Goal: Information Seeking & Learning: Check status

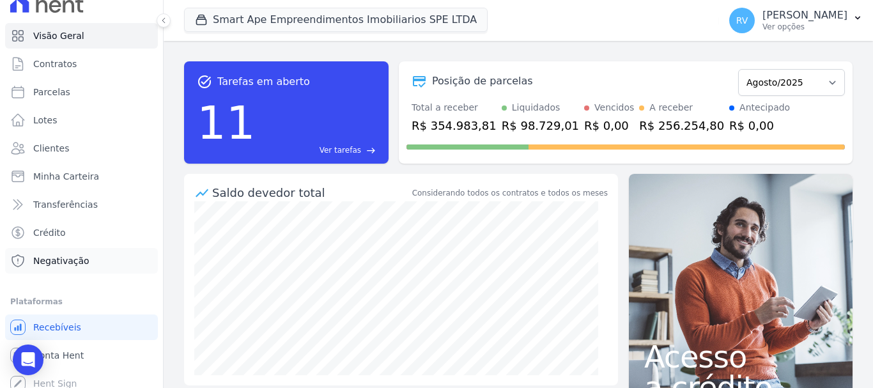
scroll to position [24, 0]
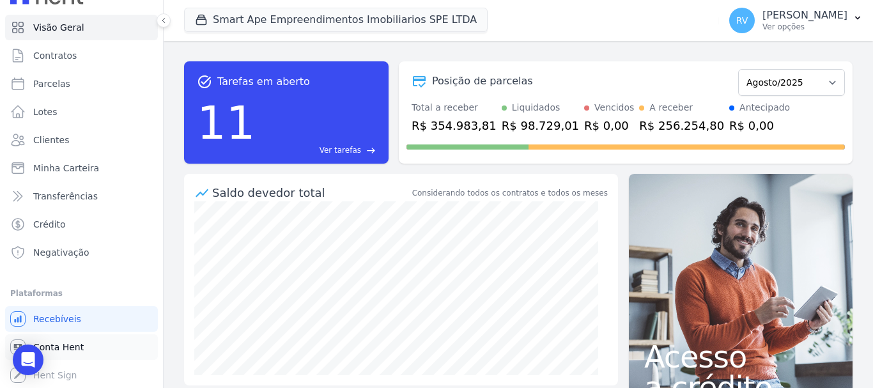
click at [78, 349] on span "Conta Hent" at bounding box center [58, 347] width 50 height 13
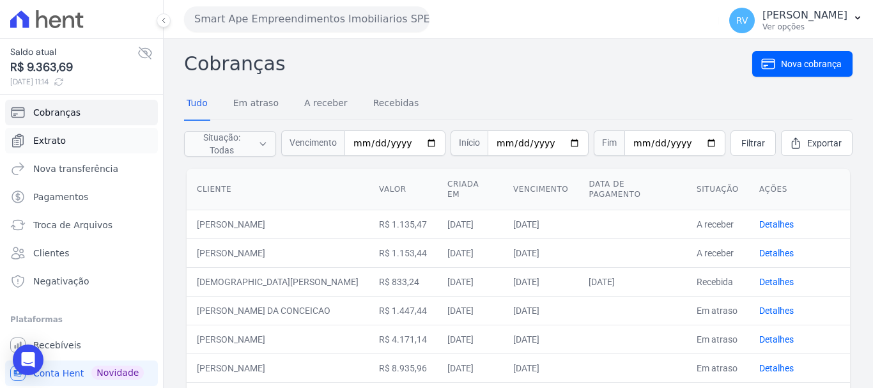
click at [98, 133] on link "Extrato" at bounding box center [81, 141] width 153 height 26
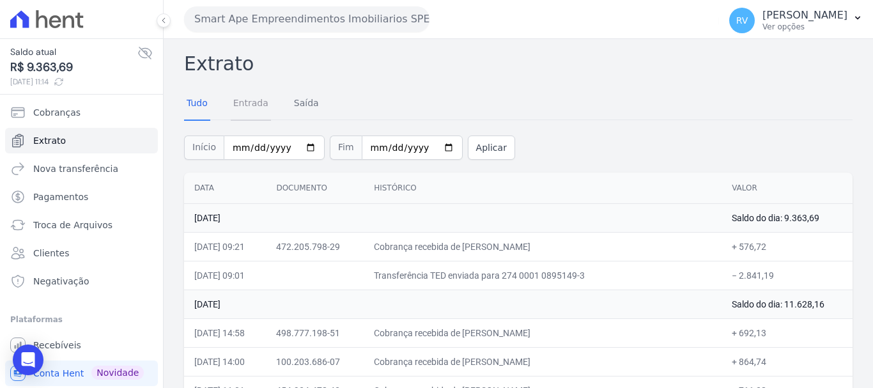
click at [251, 103] on link "Entrada" at bounding box center [251, 104] width 40 height 33
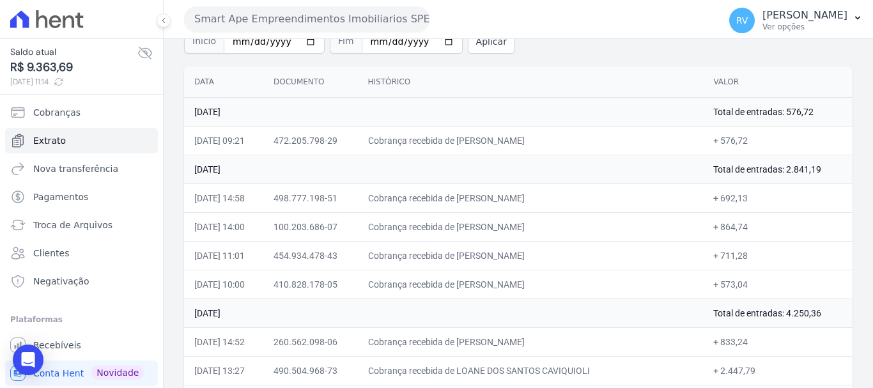
scroll to position [128, 0]
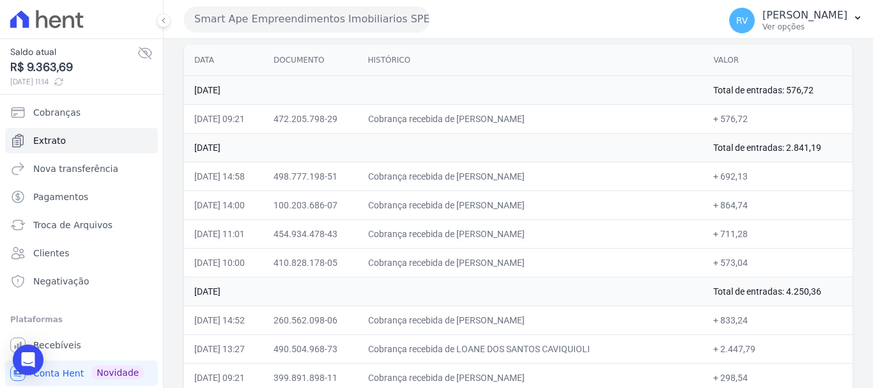
drag, startPoint x: 485, startPoint y: 177, endPoint x: 572, endPoint y: 178, distance: 86.9
click at [572, 178] on td "Cobrança recebida de [PERSON_NAME]" at bounding box center [531, 176] width 346 height 29
drag, startPoint x: 710, startPoint y: 173, endPoint x: 739, endPoint y: 174, distance: 28.8
click at [739, 174] on td "+ 692,13" at bounding box center [778, 176] width 150 height 29
drag, startPoint x: 487, startPoint y: 205, endPoint x: 582, endPoint y: 207, distance: 95.2
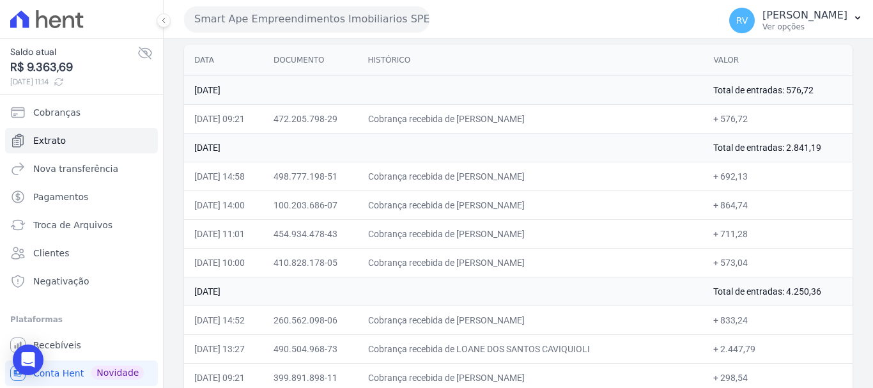
click at [582, 207] on td "Cobrança recebida de [PERSON_NAME]" at bounding box center [531, 204] width 346 height 29
drag, startPoint x: 615, startPoint y: 201, endPoint x: 655, endPoint y: 200, distance: 40.3
click at [619, 200] on td "Cobrança recebida de [PERSON_NAME]" at bounding box center [531, 204] width 346 height 29
drag, startPoint x: 499, startPoint y: 207, endPoint x: 585, endPoint y: 207, distance: 86.3
click at [585, 207] on td "Cobrança recebida de [PERSON_NAME]" at bounding box center [531, 204] width 346 height 29
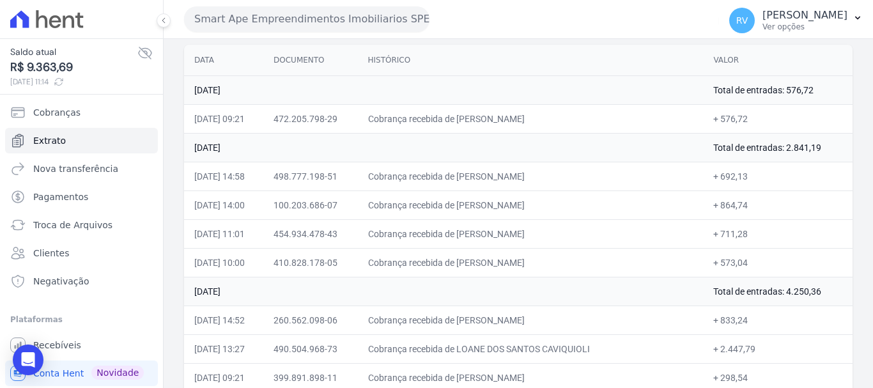
copy td "[PERSON_NAME]"
drag, startPoint x: 709, startPoint y: 204, endPoint x: 745, endPoint y: 210, distance: 36.2
click at [745, 210] on td "+ 864,74" at bounding box center [778, 204] width 150 height 29
copy td "864,74"
drag, startPoint x: 485, startPoint y: 235, endPoint x: 587, endPoint y: 236, distance: 102.3
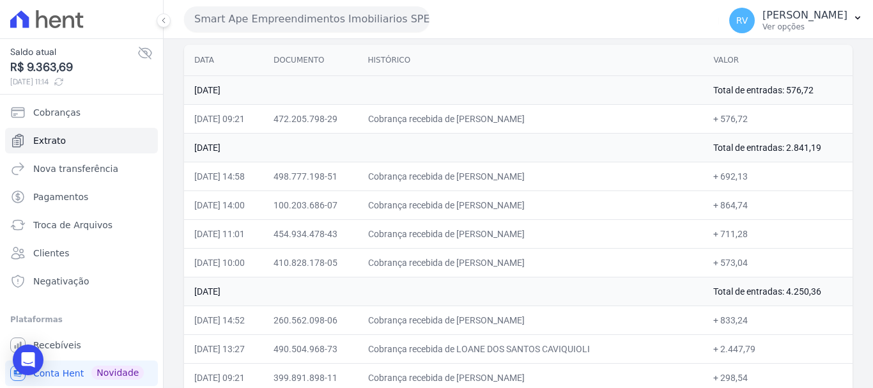
click at [587, 236] on td "Cobrança recebida de [PERSON_NAME]" at bounding box center [531, 233] width 346 height 29
copy td "ANDRESSA DE [DEMOGRAPHIC_DATA][PERSON_NAME]"
drag, startPoint x: 711, startPoint y: 236, endPoint x: 736, endPoint y: 235, distance: 25.0
click at [736, 235] on td "+ 711,28" at bounding box center [778, 233] width 150 height 29
copy td "711,28"
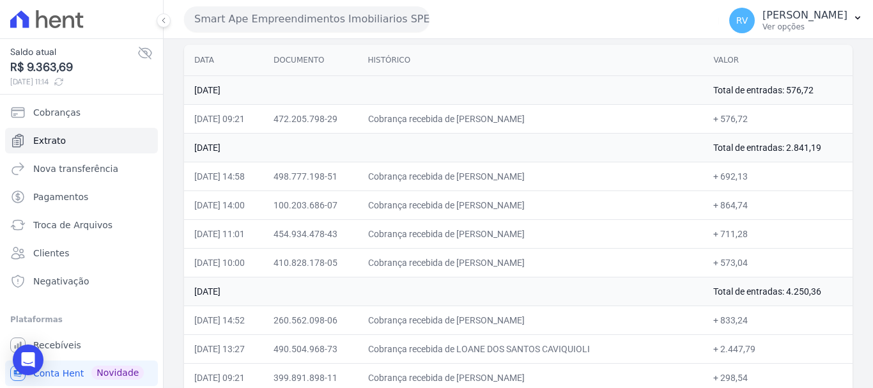
drag, startPoint x: 486, startPoint y: 257, endPoint x: 560, endPoint y: 259, distance: 74.2
click at [560, 259] on td "Cobrança recebida de [PERSON_NAME]" at bounding box center [531, 262] width 346 height 29
copy td "[PERSON_NAME]"
drag, startPoint x: 710, startPoint y: 261, endPoint x: 736, endPoint y: 261, distance: 25.6
click at [736, 261] on td "+ 573,04" at bounding box center [778, 262] width 150 height 29
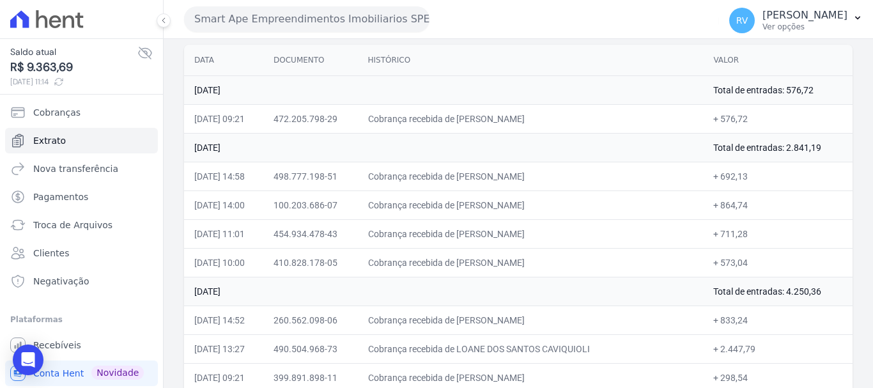
copy td "573,04"
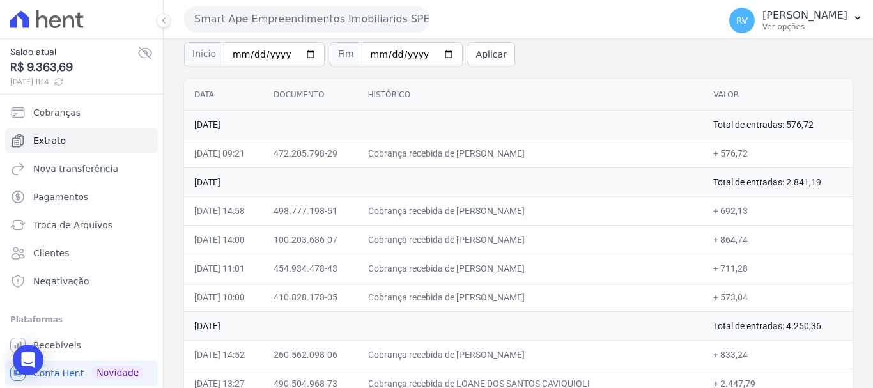
scroll to position [64, 0]
